Goal: Task Accomplishment & Management: Use online tool/utility

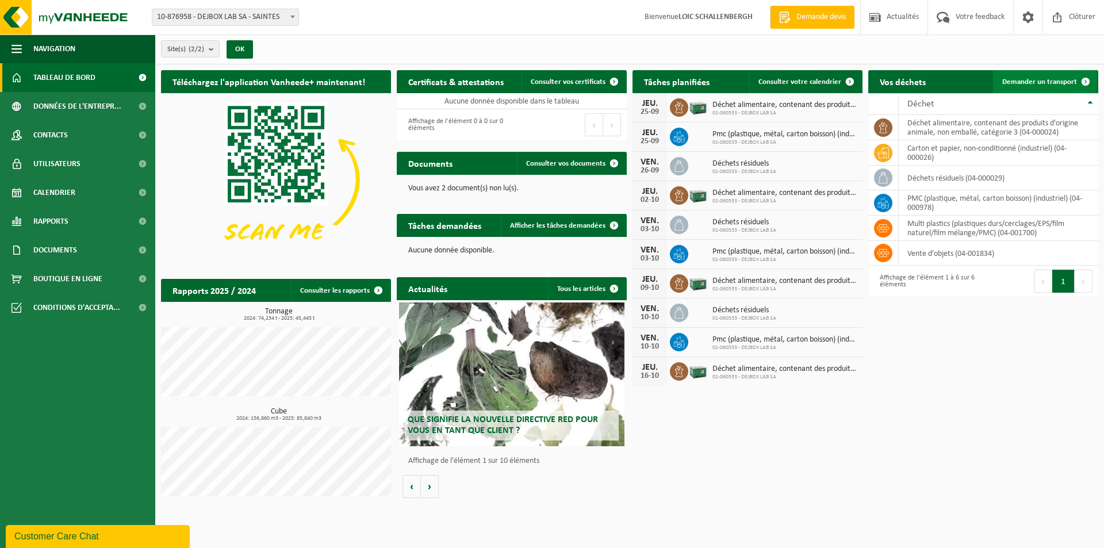
click at [1040, 81] on span "Demander un transport" at bounding box center [1039, 81] width 75 height 7
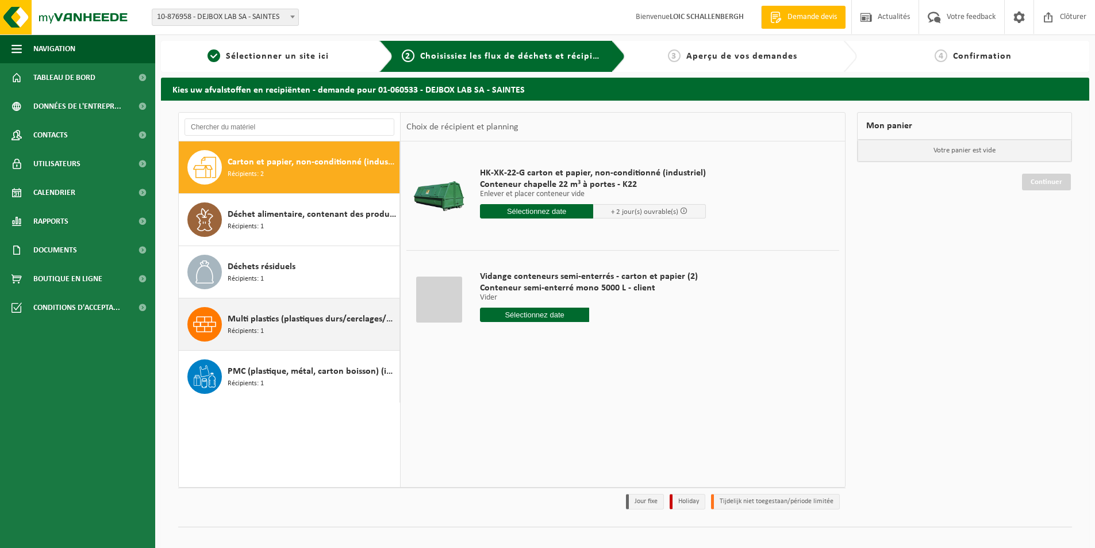
click at [300, 326] on div "Multi plastics (plastiques durs/cerclages/EPS/film naturel/film mélange/PMC) Ré…" at bounding box center [312, 324] width 169 height 34
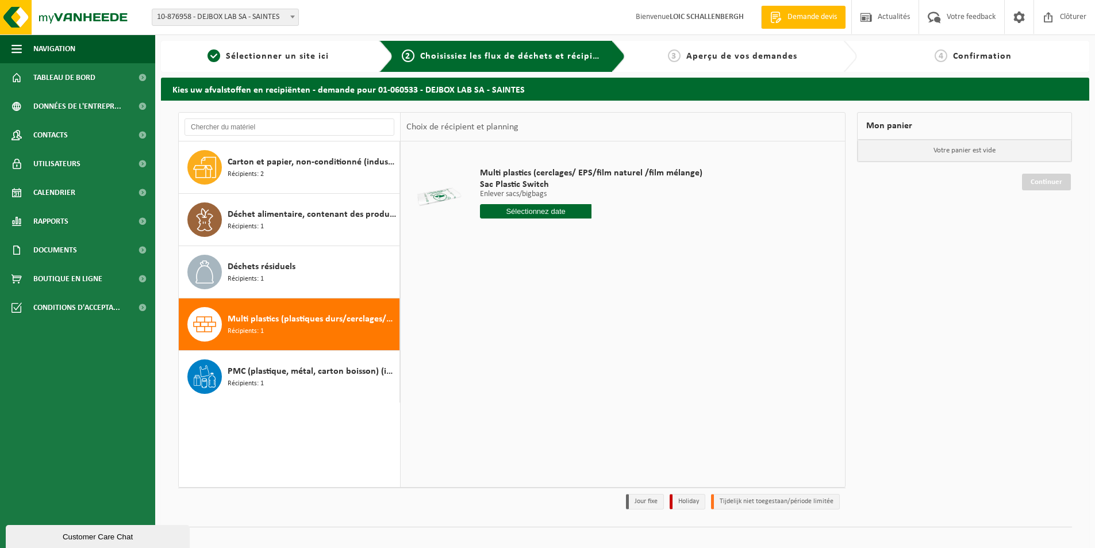
click at [543, 212] on input "text" at bounding box center [536, 211] width 112 height 14
click at [614, 240] on icon at bounding box center [610, 237] width 18 height 18
click at [567, 278] on div "3" at bounding box center [572, 276] width 20 height 18
type input "à partir de 2025-10-03"
click at [580, 230] on input "2" at bounding box center [536, 232] width 112 height 15
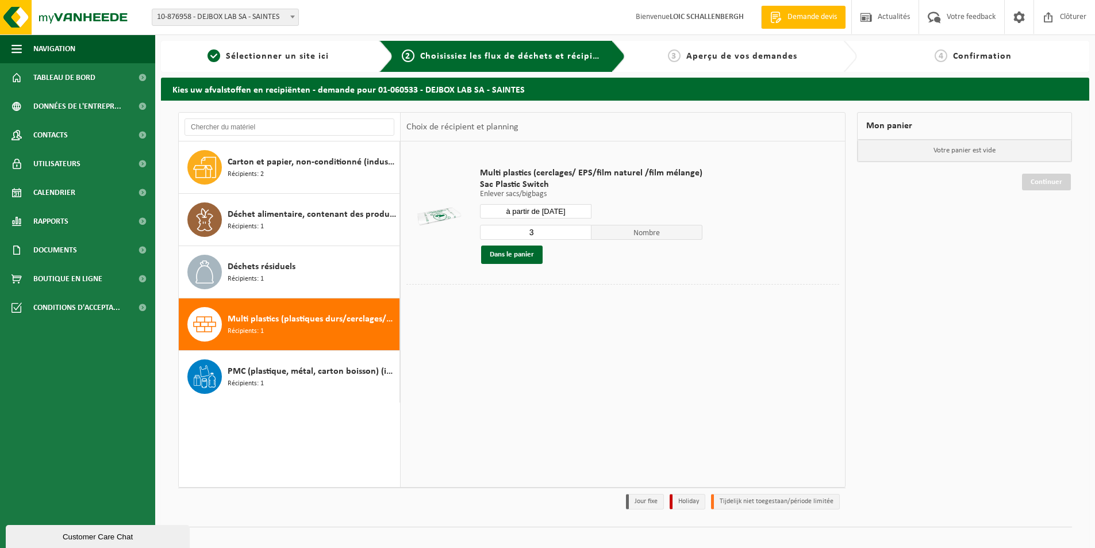
click at [580, 230] on input "3" at bounding box center [536, 232] width 112 height 15
click at [580, 230] on input "4" at bounding box center [536, 232] width 112 height 15
click at [580, 230] on input "5" at bounding box center [536, 232] width 112 height 15
click at [580, 230] on input "6" at bounding box center [536, 232] width 112 height 15
type input "7"
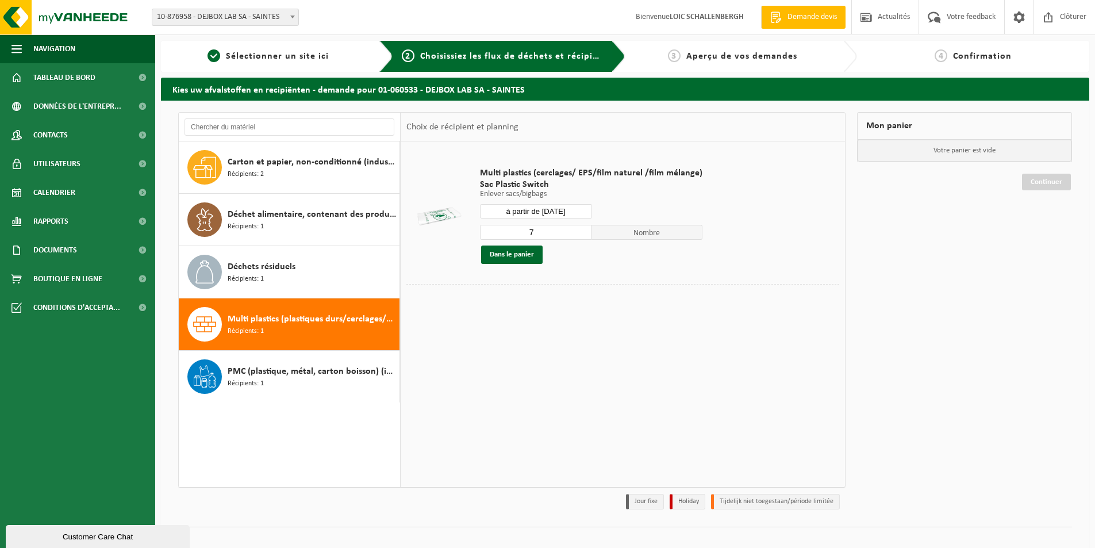
click at [580, 230] on input "7" at bounding box center [536, 232] width 112 height 15
click at [512, 249] on button "Dans le panier" at bounding box center [511, 254] width 61 height 18
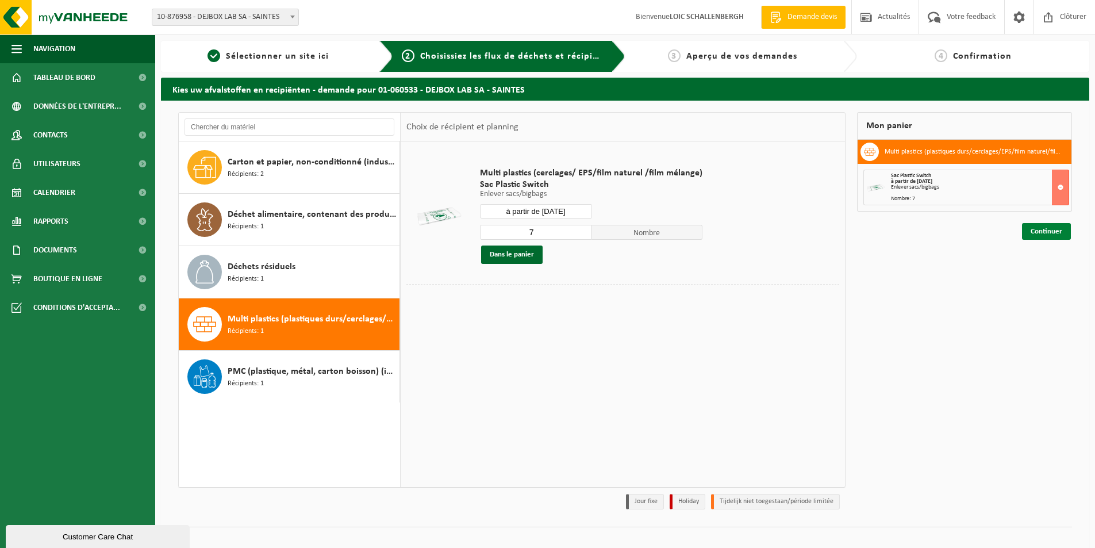
click at [1040, 237] on link "Continuer" at bounding box center [1046, 231] width 49 height 17
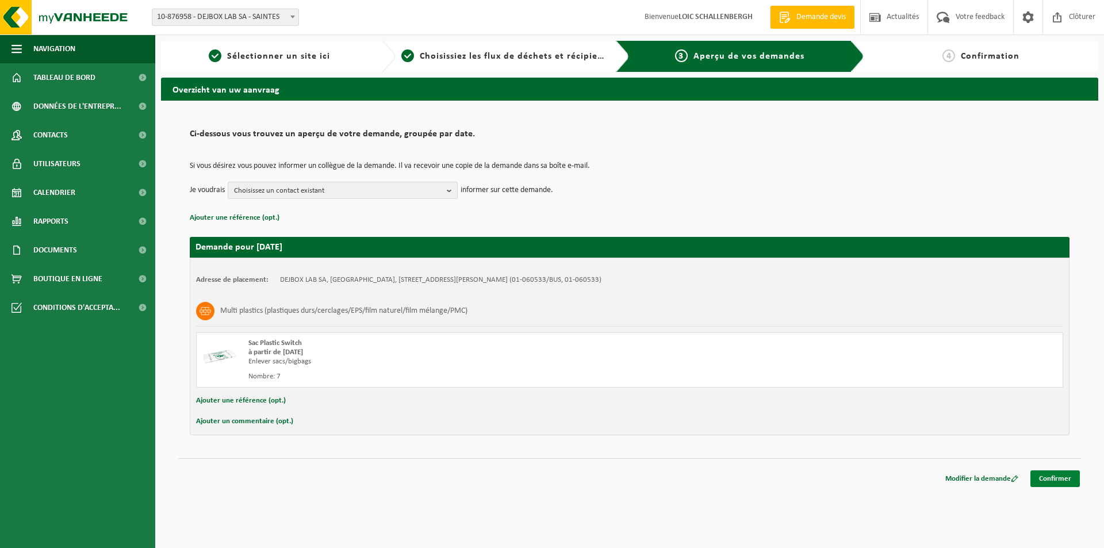
click at [1054, 478] on link "Confirmer" at bounding box center [1054, 478] width 49 height 17
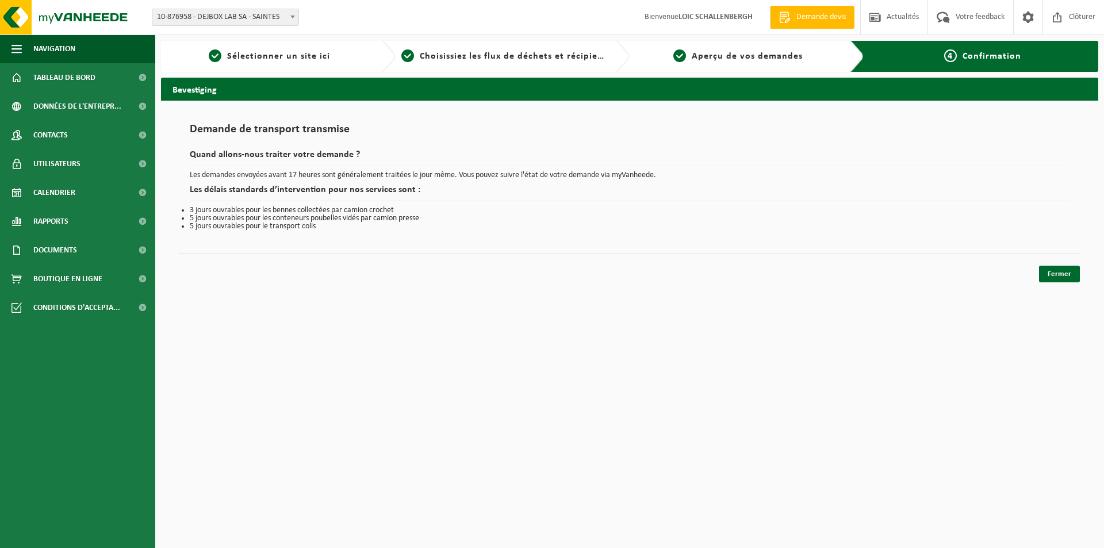
click at [1056, 273] on link "Fermer" at bounding box center [1059, 274] width 41 height 17
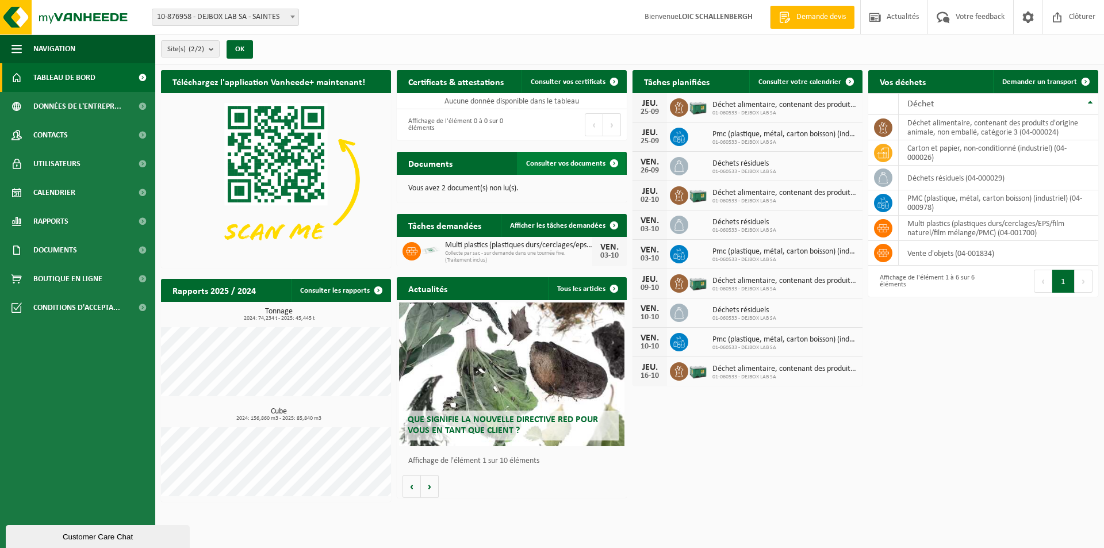
click at [614, 159] on span at bounding box center [613, 163] width 23 height 23
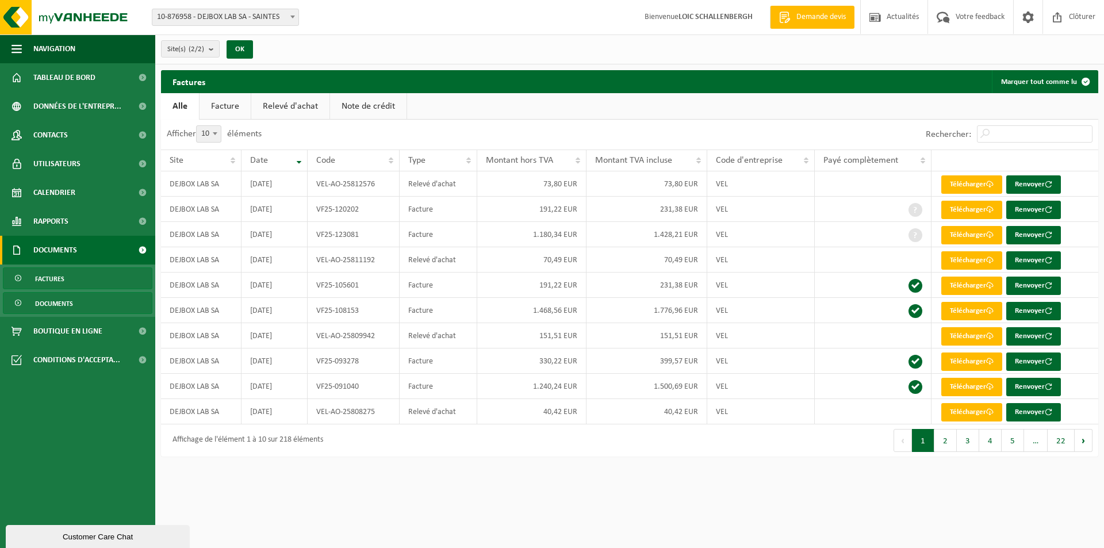
click at [56, 299] on span "Documents" at bounding box center [54, 304] width 38 height 22
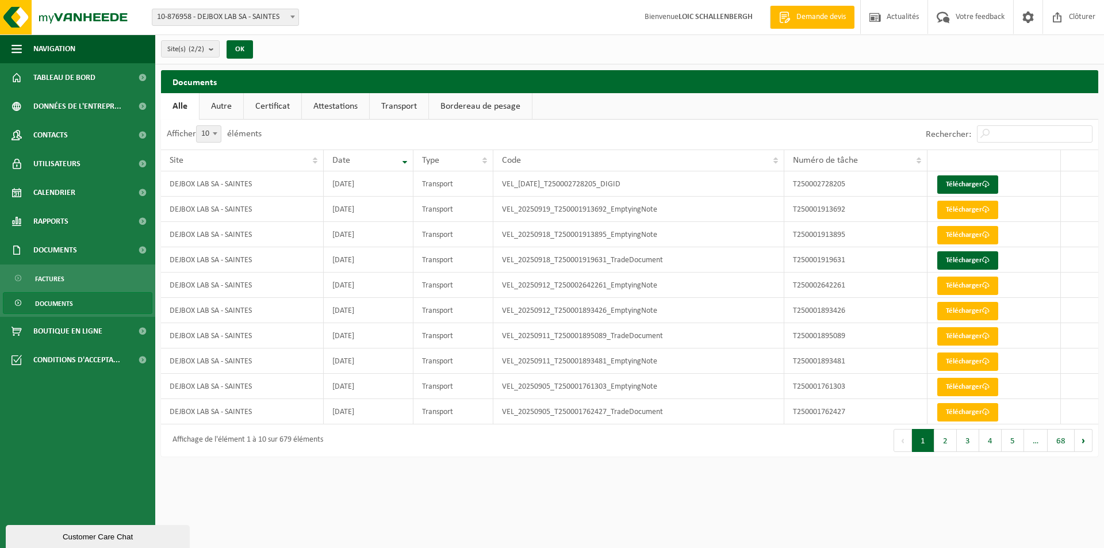
click at [53, 279] on span "Factures" at bounding box center [49, 279] width 29 height 22
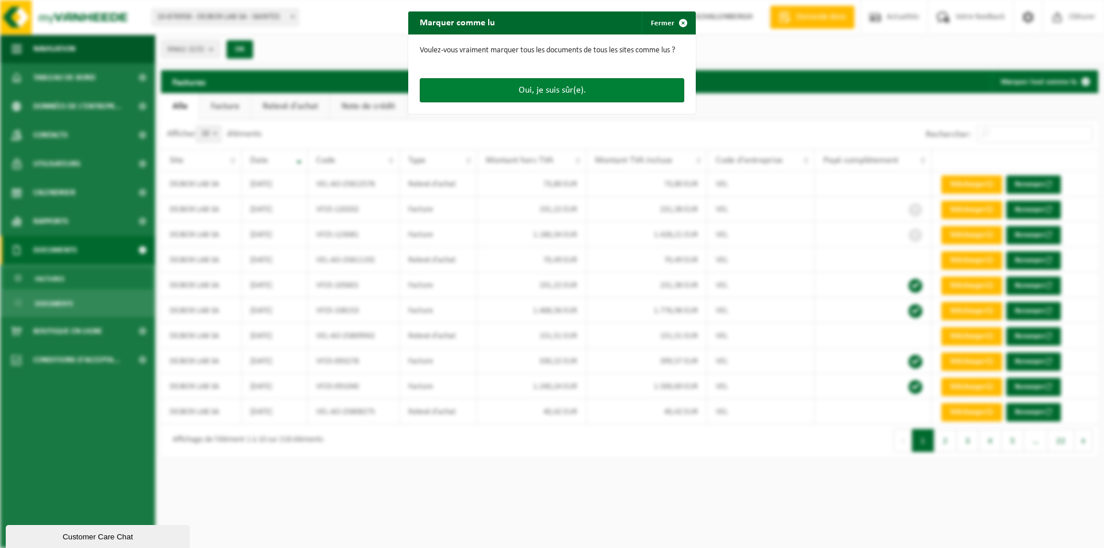
click at [544, 95] on button "Oui, je suis sûr(e)." at bounding box center [552, 90] width 264 height 24
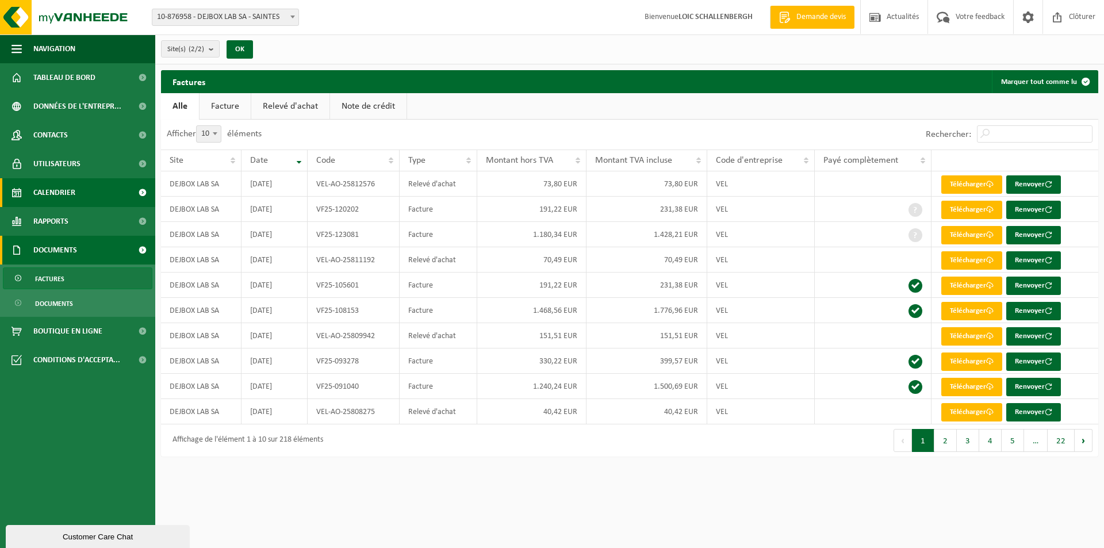
click at [60, 189] on span "Calendrier" at bounding box center [54, 192] width 42 height 29
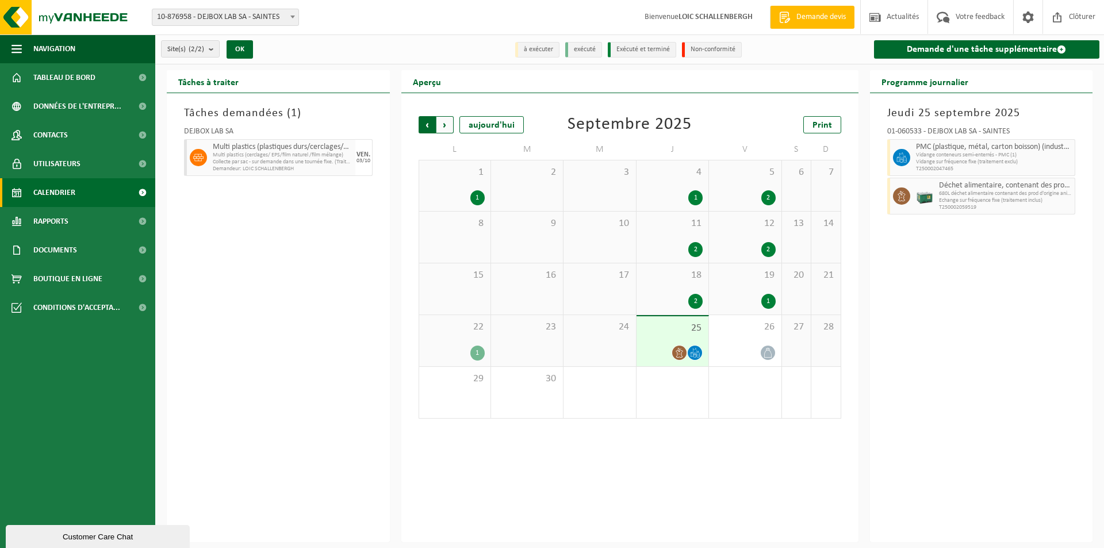
click at [448, 122] on span "Suivant" at bounding box center [444, 124] width 17 height 17
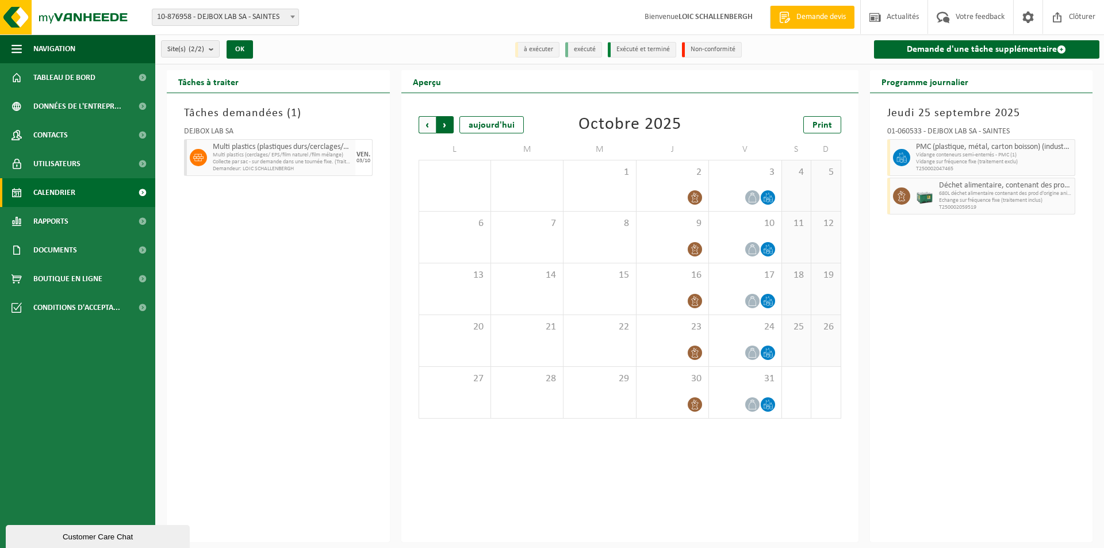
click at [422, 126] on span "Précédent" at bounding box center [426, 124] width 17 height 17
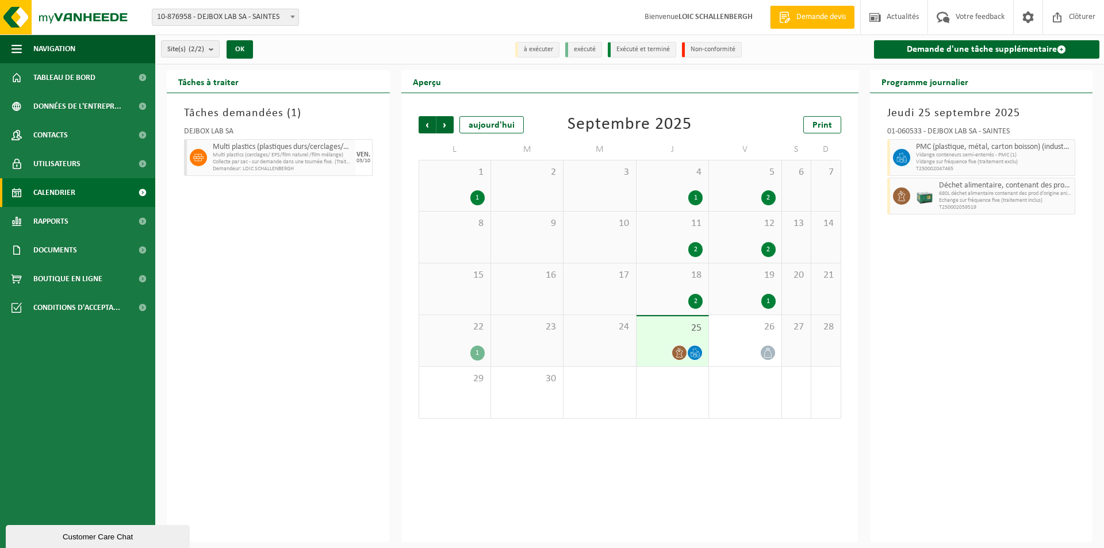
click at [683, 284] on div "18 2" at bounding box center [672, 288] width 72 height 51
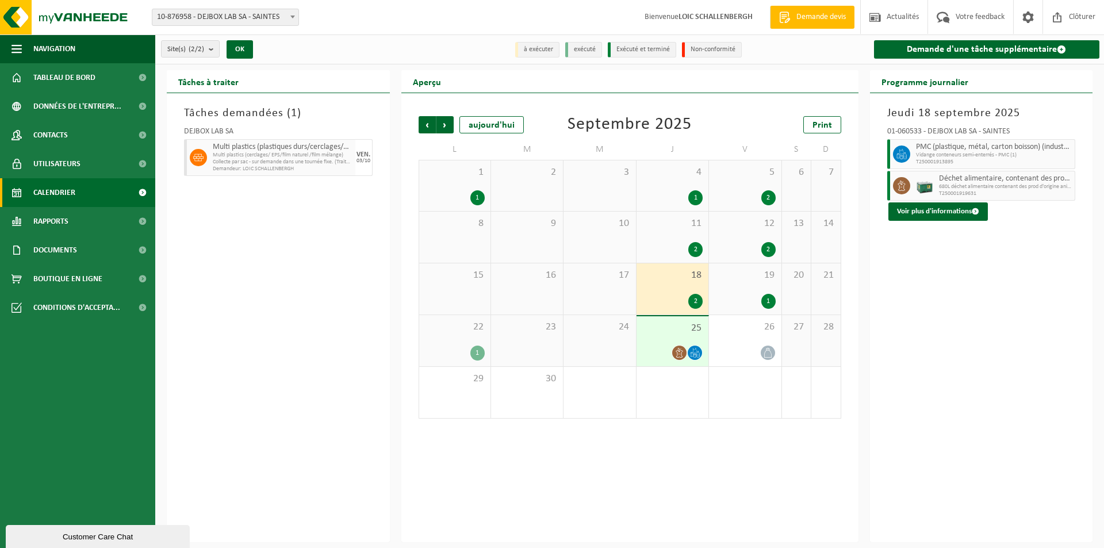
click at [676, 233] on div "11 2" at bounding box center [672, 237] width 72 height 51
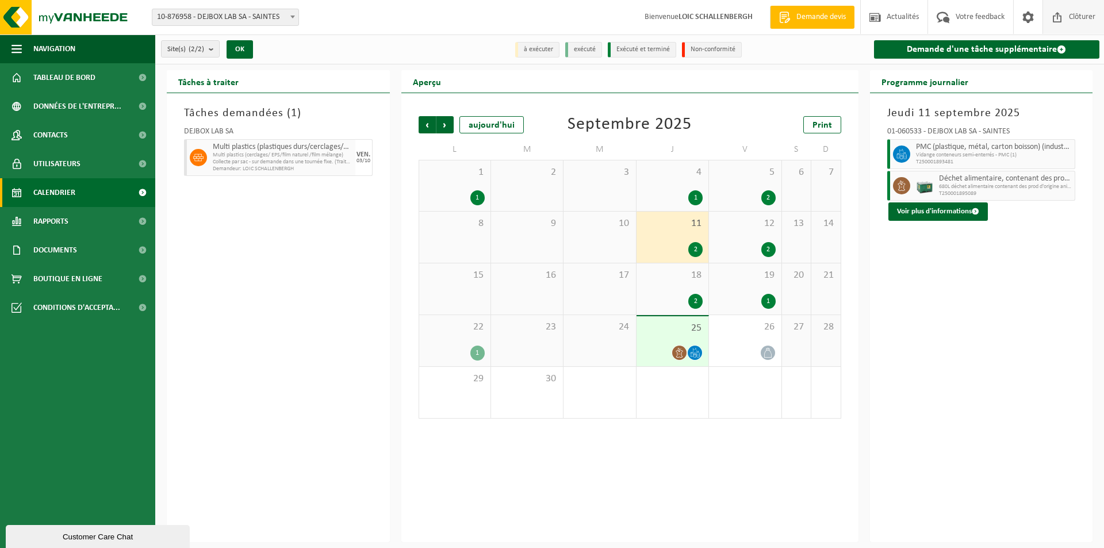
click at [1070, 15] on span "Clôturer" at bounding box center [1082, 17] width 32 height 34
